Goal: Register for event/course

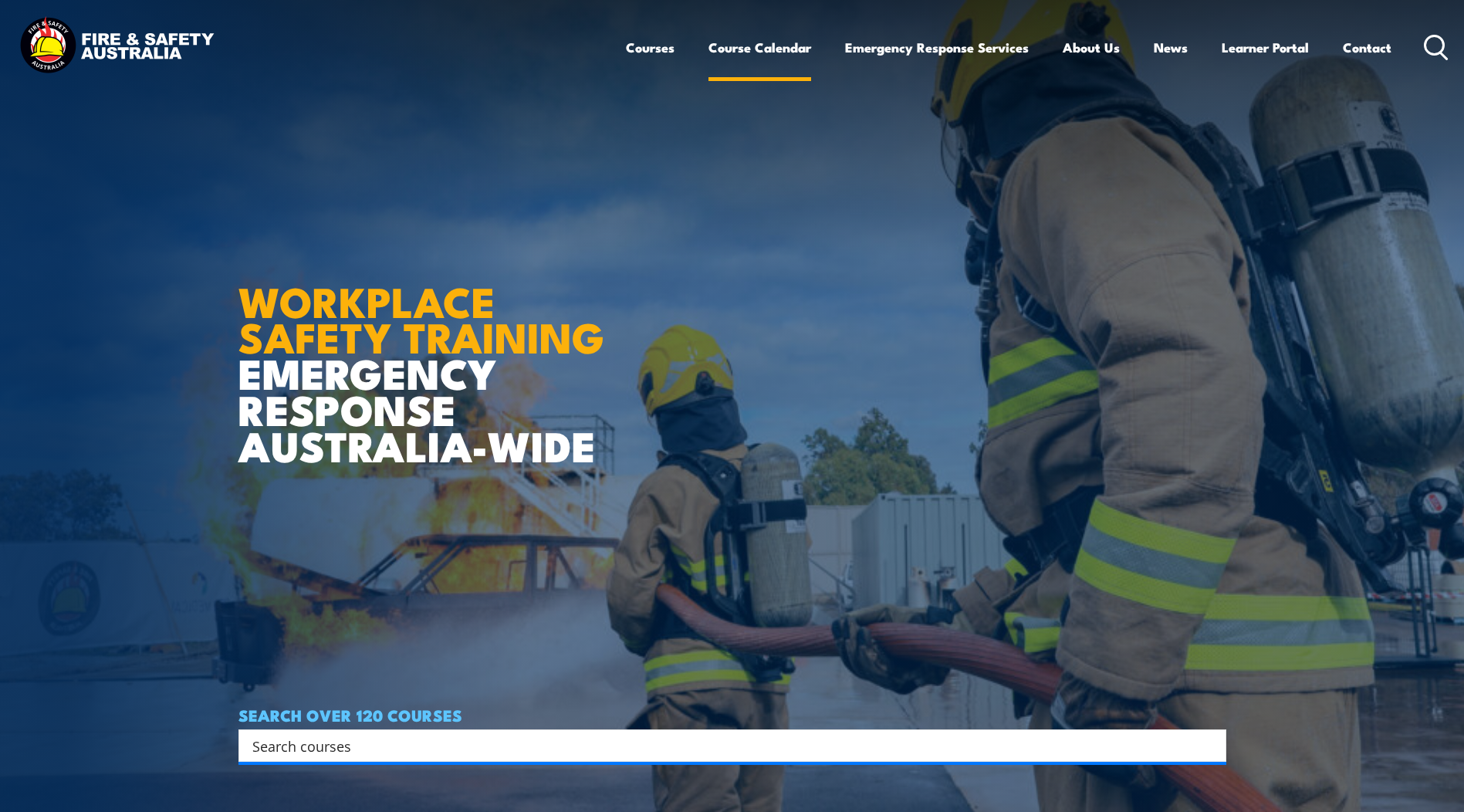
click at [743, 53] on link "Course Calendar" at bounding box center [759, 47] width 103 height 41
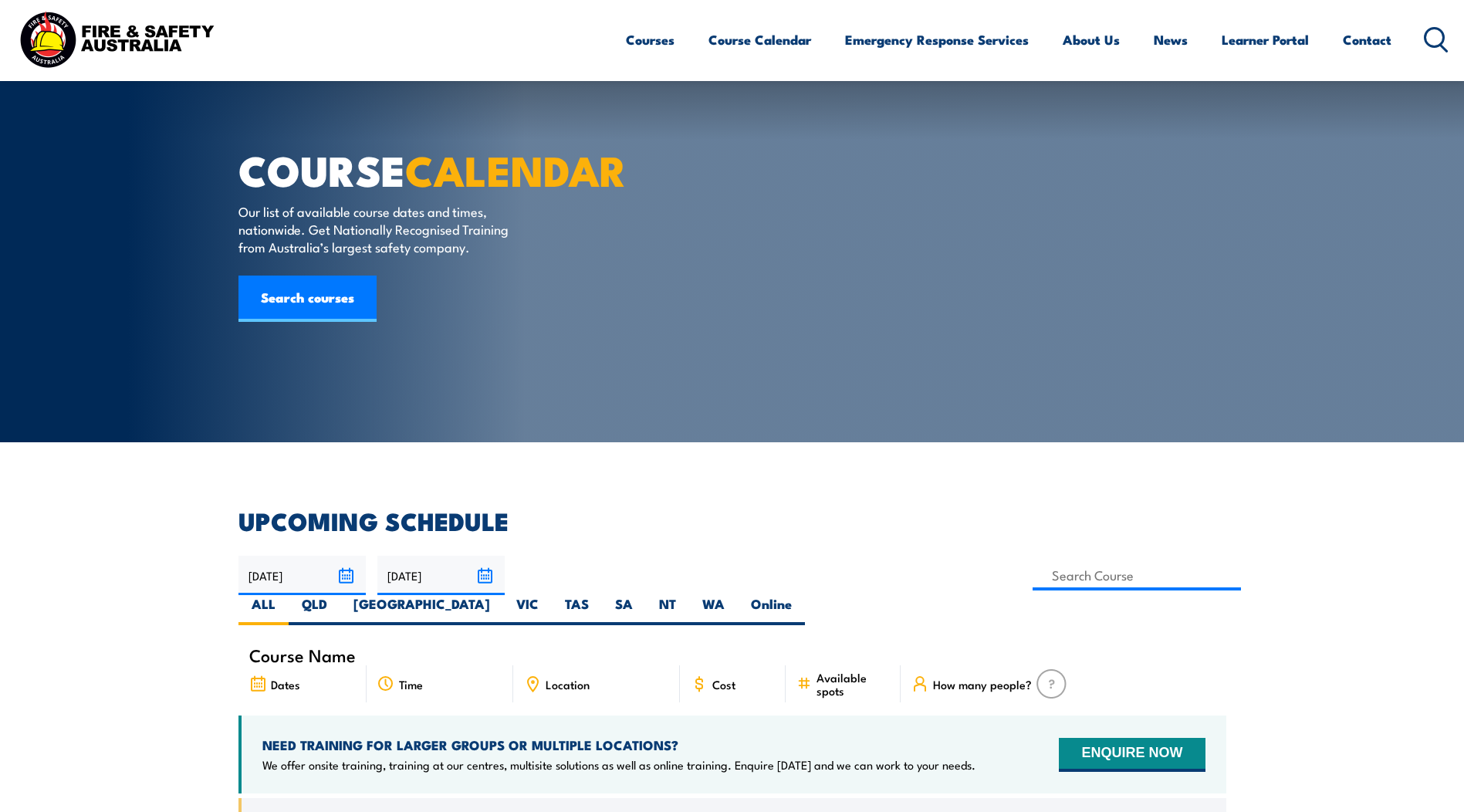
scroll to position [155, 0]
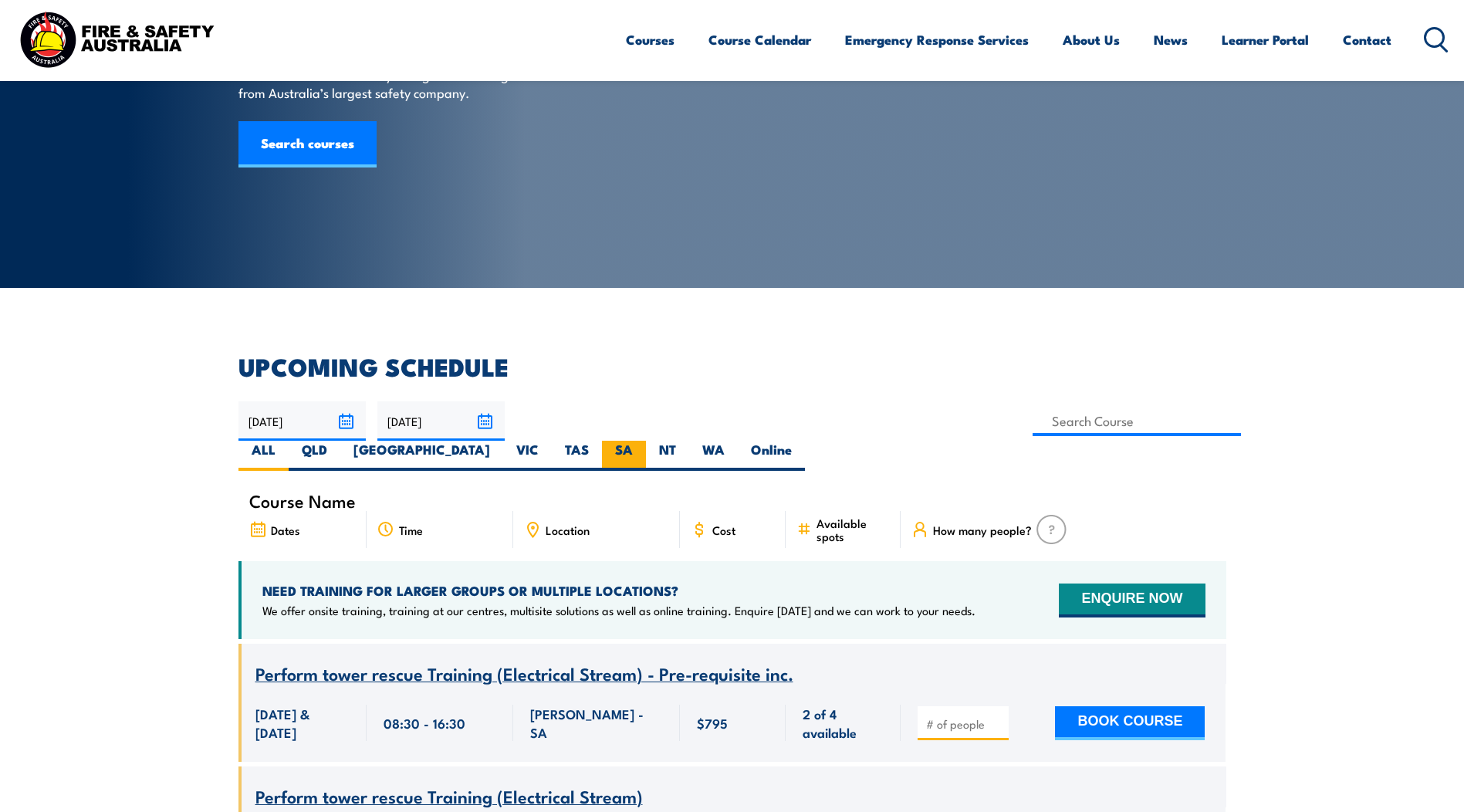
click at [646, 441] on label "SA" at bounding box center [624, 455] width 44 height 30
click at [643, 441] on input "SA" at bounding box center [637, 445] width 10 height 10
radio input "true"
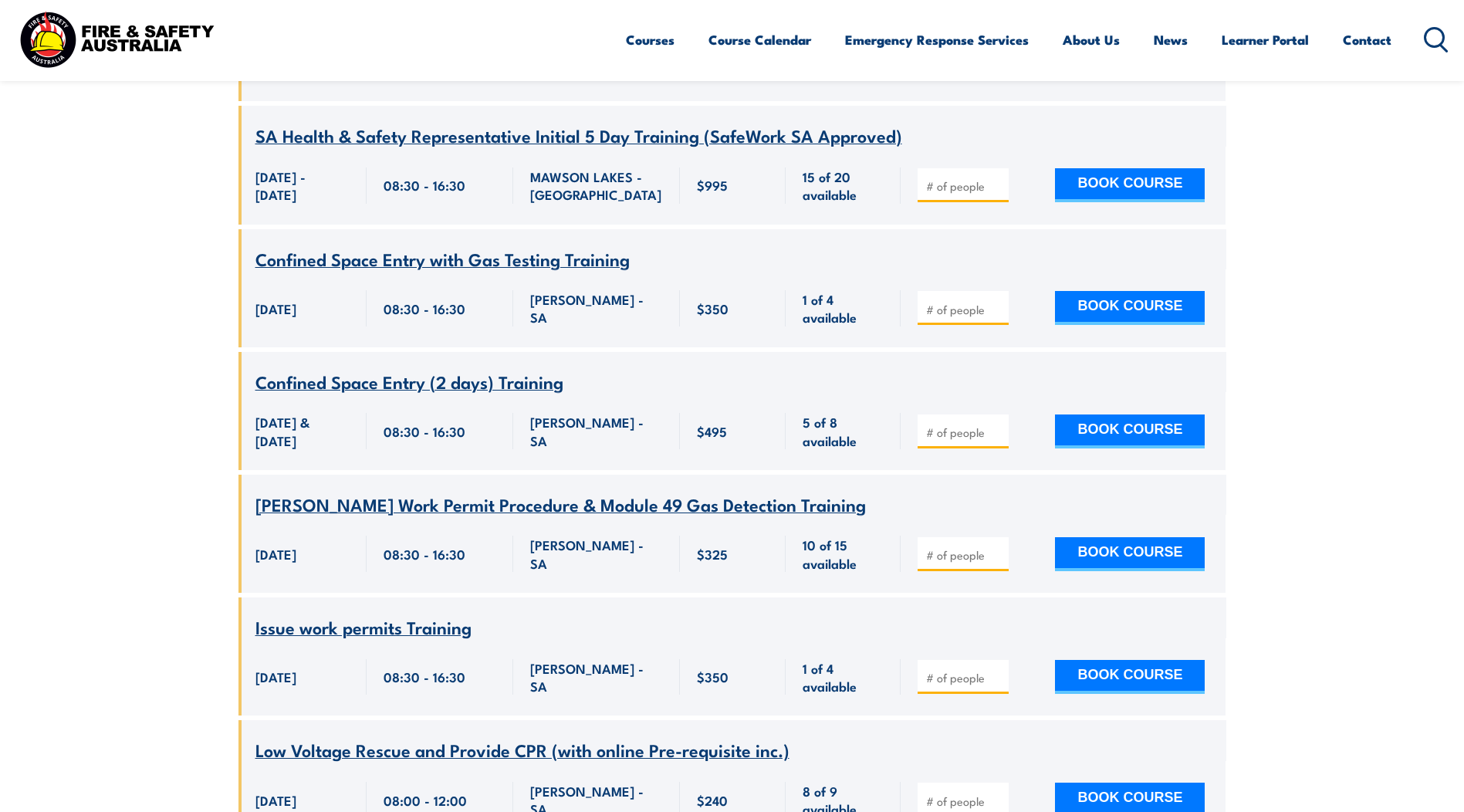
scroll to position [1590, 0]
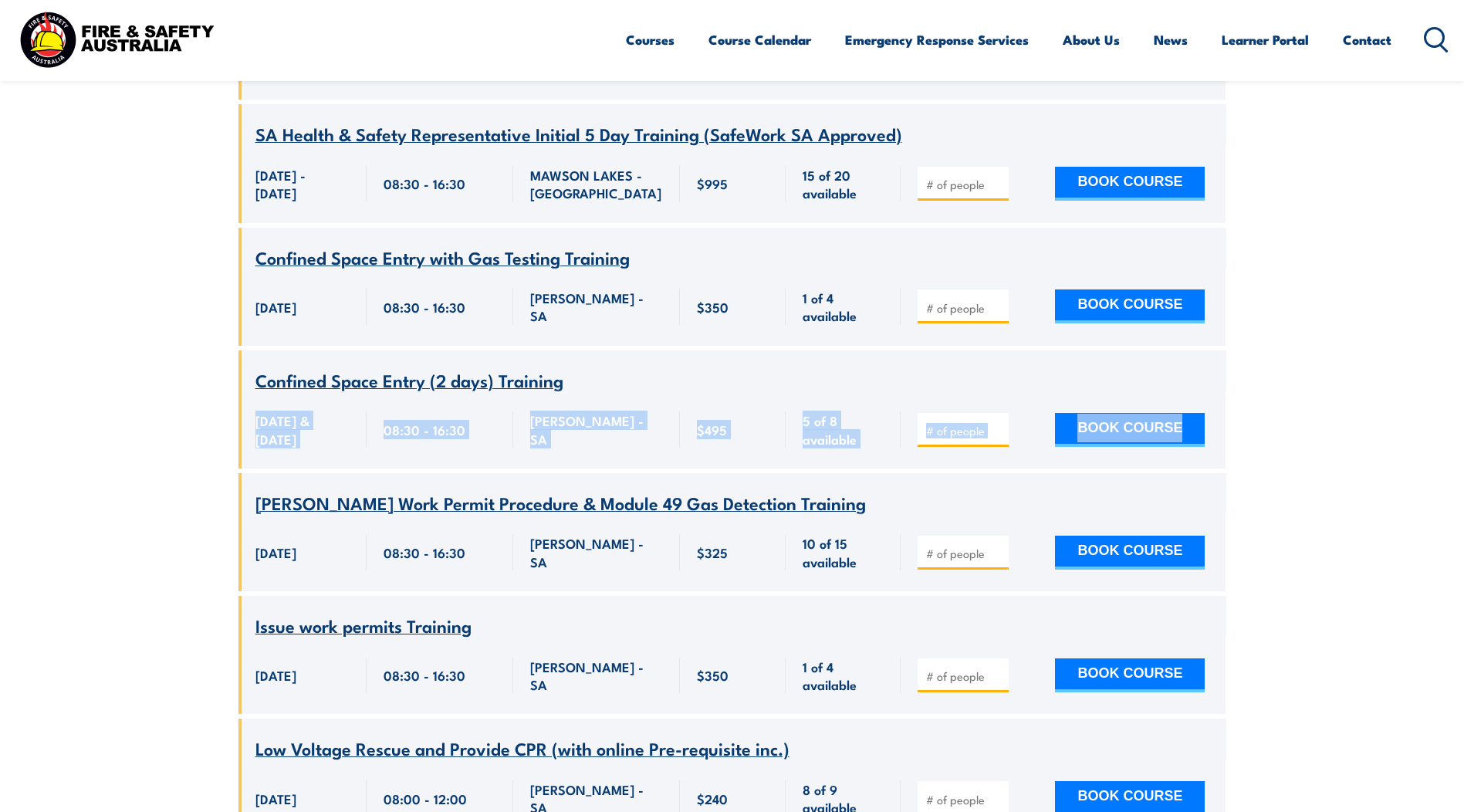
drag, startPoint x: 257, startPoint y: 352, endPoint x: 1290, endPoint y: 353, distance: 1033.0
click at [316, 411] on span "[DATE] & [DATE]" at bounding box center [302, 429] width 94 height 36
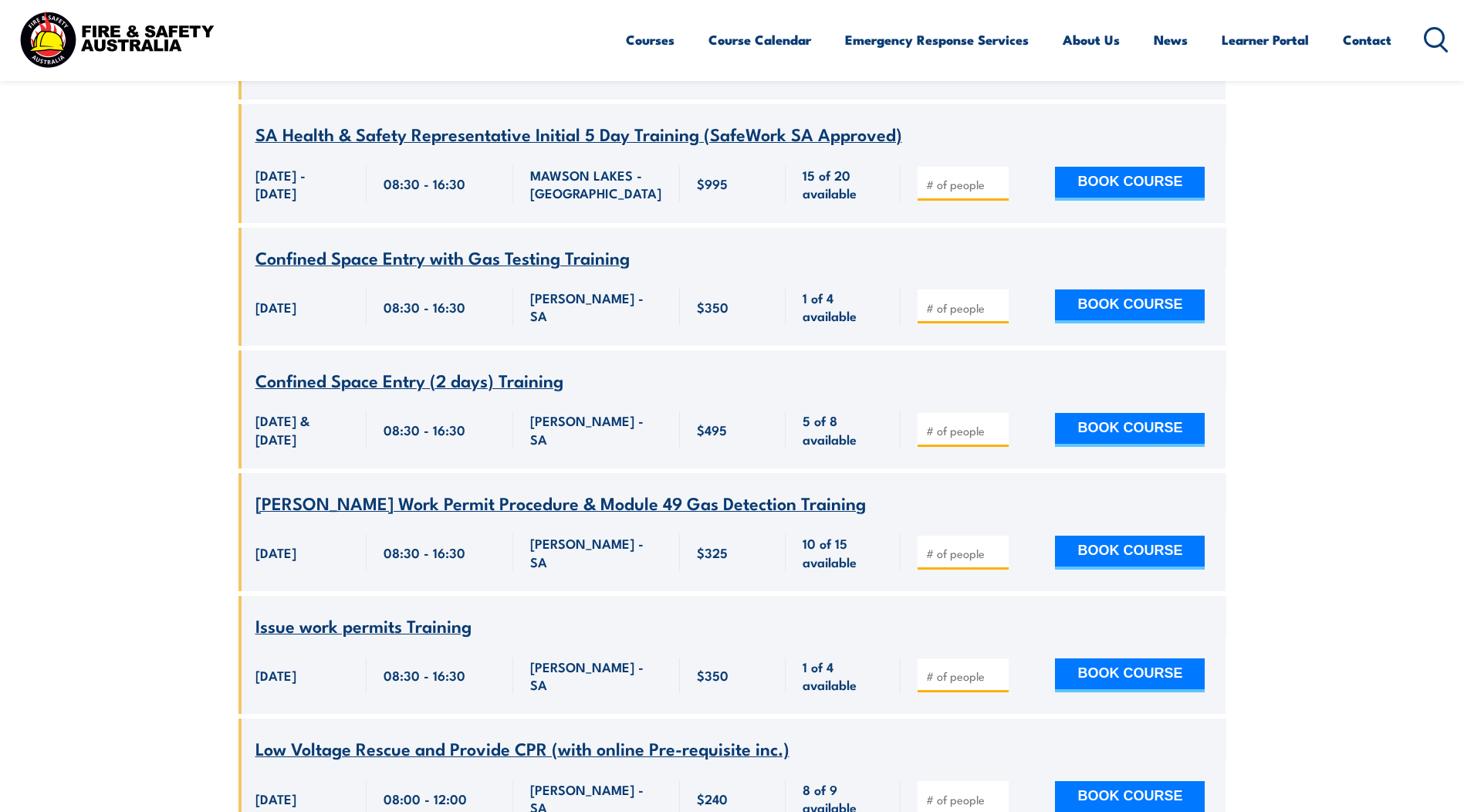
click at [254, 391] on div "26 & 27 August 2025, 08:30:00 - 16:30:00 26 & 27 August 2025" at bounding box center [302, 429] width 128 height 78
click at [255, 411] on span "[DATE] & [DATE]" at bounding box center [302, 429] width 94 height 36
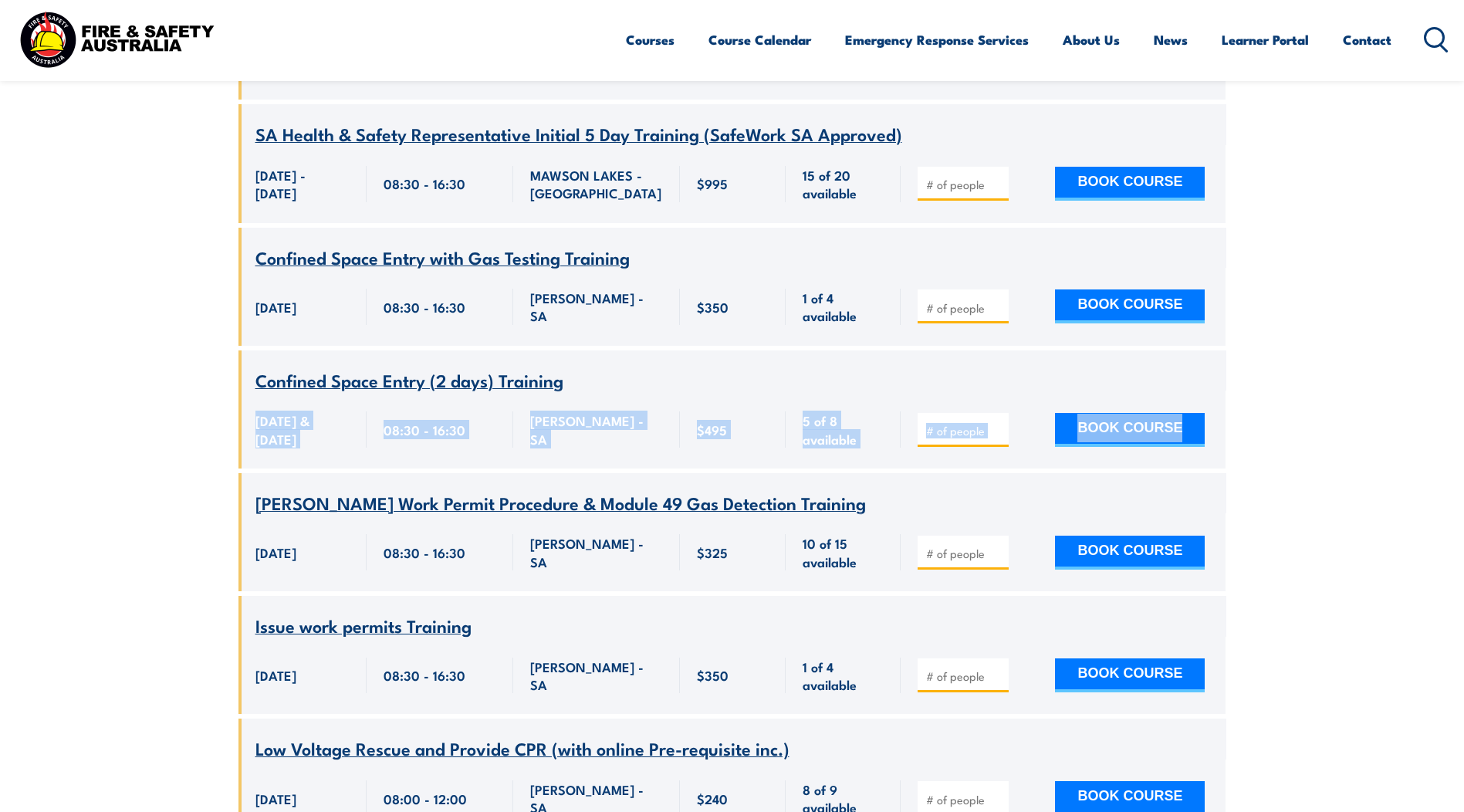
drag, startPoint x: 255, startPoint y: 356, endPoint x: 1299, endPoint y: 354, distance: 1044.0
click at [317, 411] on span "[DATE] & [DATE]" at bounding box center [302, 429] width 94 height 36
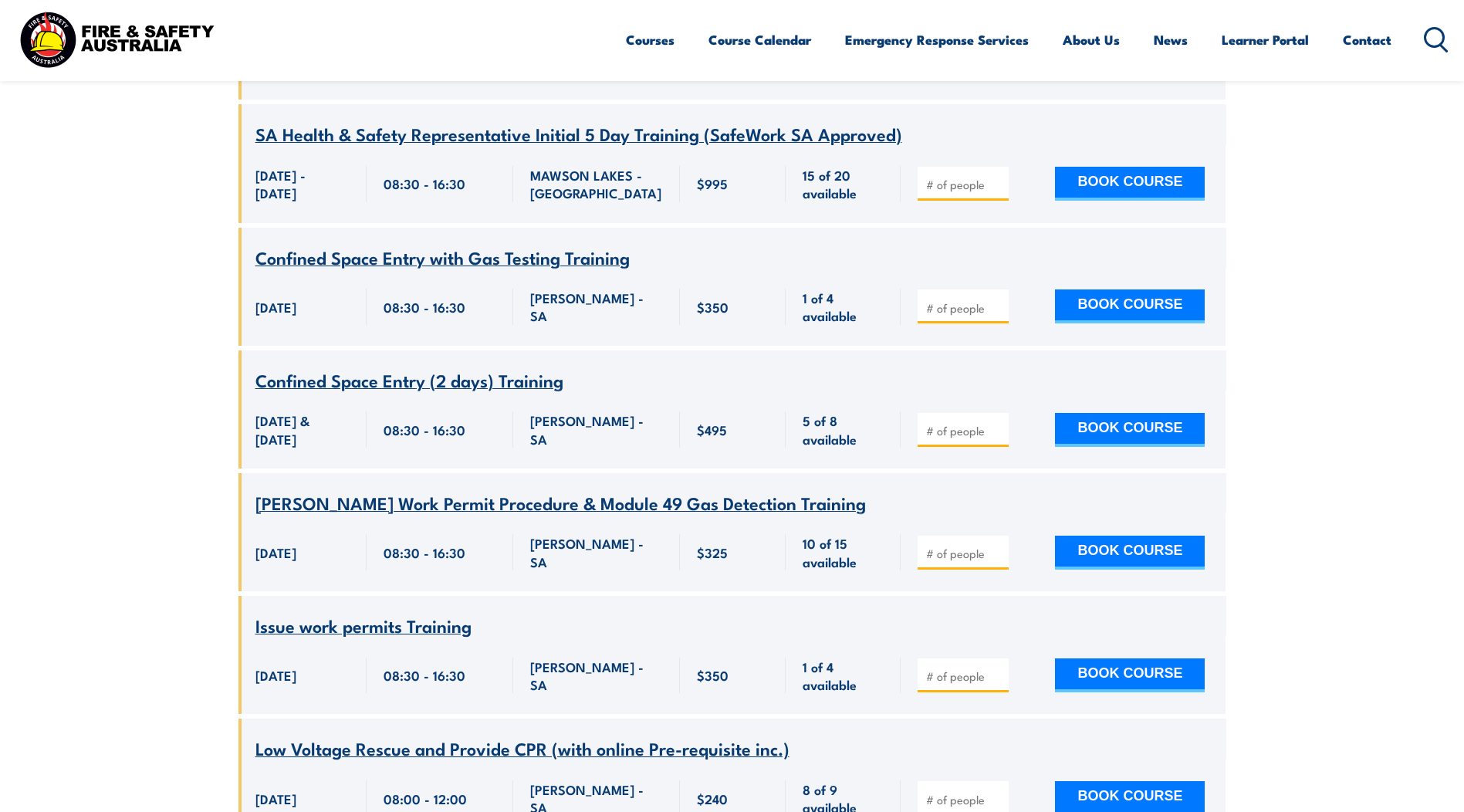
click at [285, 411] on span "[DATE] & [DATE]" at bounding box center [302, 429] width 94 height 36
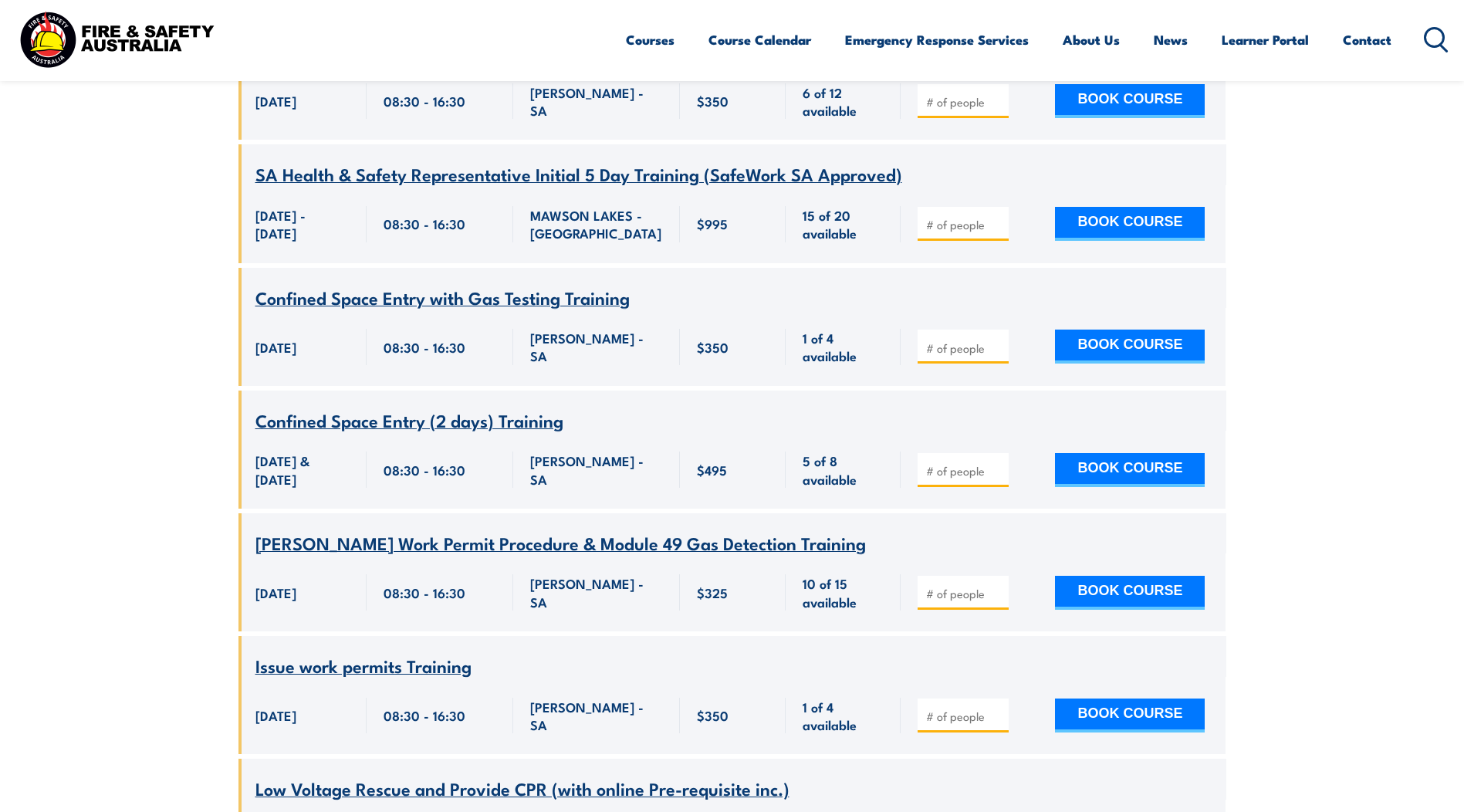
scroll to position [1513, 0]
